Goal: Information Seeking & Learning: Learn about a topic

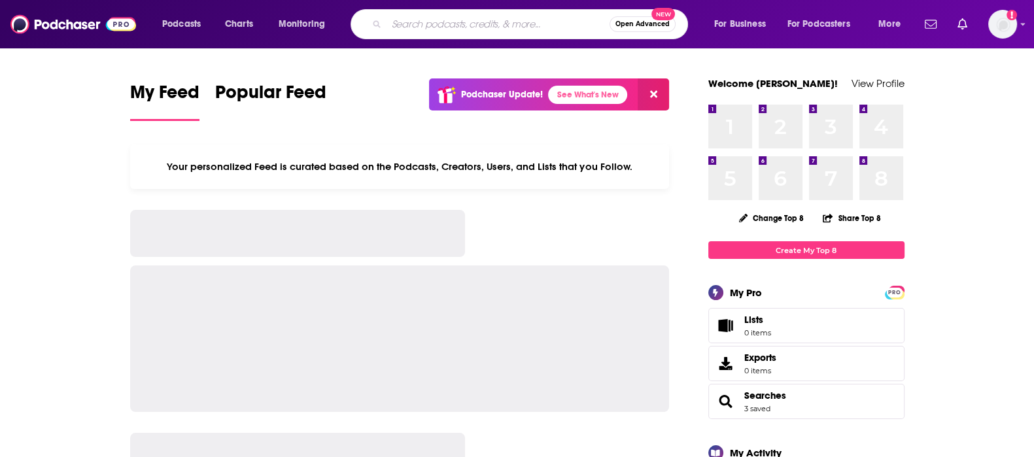
click at [483, 18] on input "Search podcasts, credits, & more..." at bounding box center [497, 24] width 223 height 21
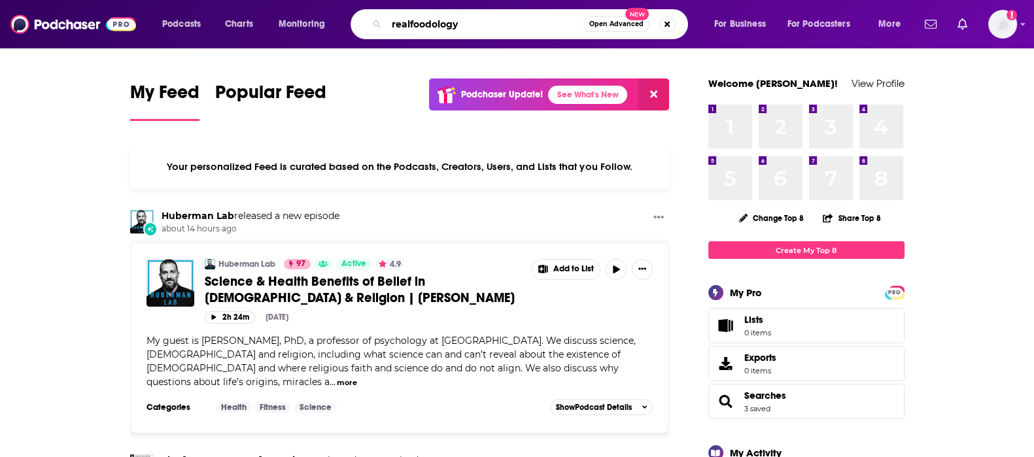
type input "realfoodology"
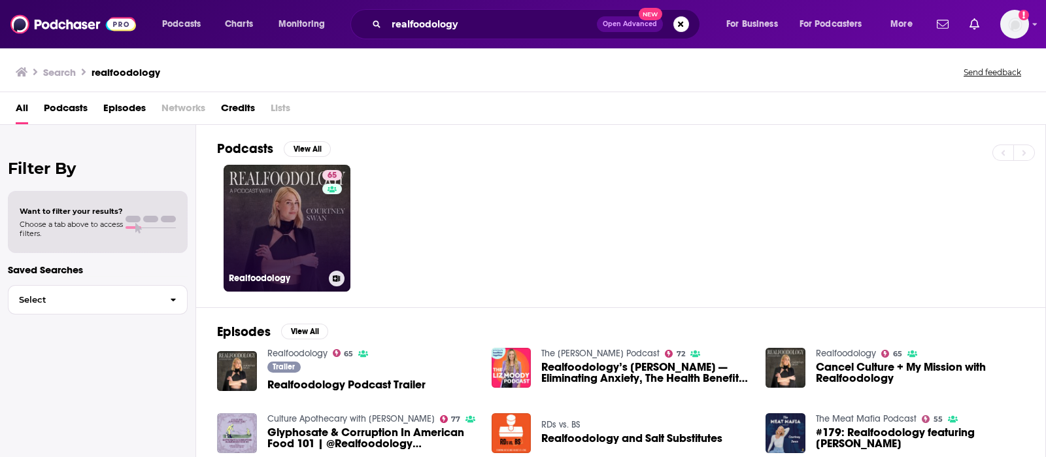
click at [329, 230] on div "65" at bounding box center [333, 220] width 23 height 101
